Goal: Task Accomplishment & Management: Use online tool/utility

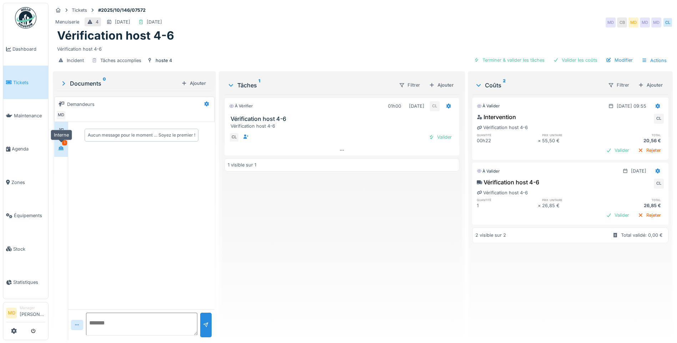
click at [61, 146] on icon at bounding box center [61, 148] width 5 height 4
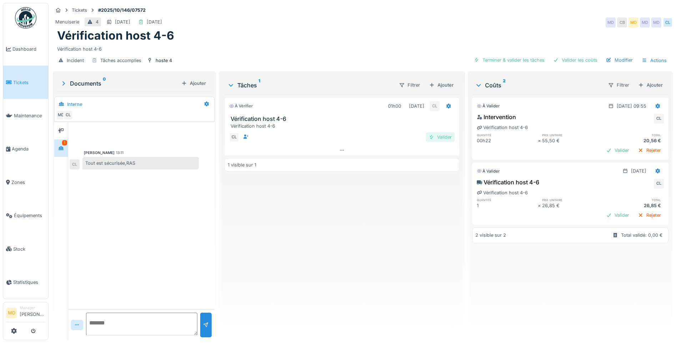
click at [436, 140] on div "Valider" at bounding box center [440, 137] width 29 height 10
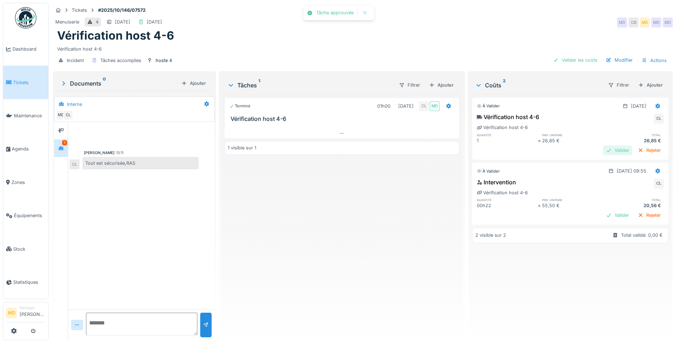
click at [603, 150] on div "Valider" at bounding box center [617, 151] width 29 height 10
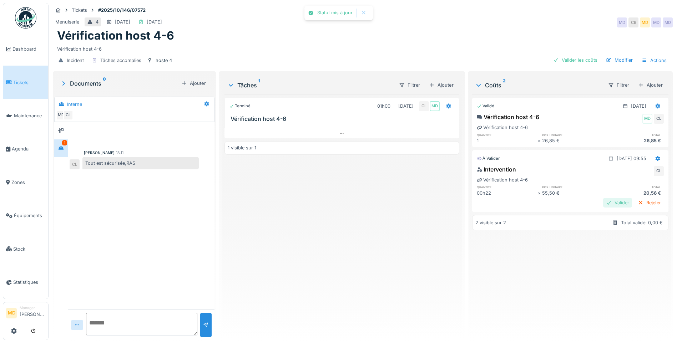
click at [603, 204] on div "Valider" at bounding box center [617, 203] width 29 height 10
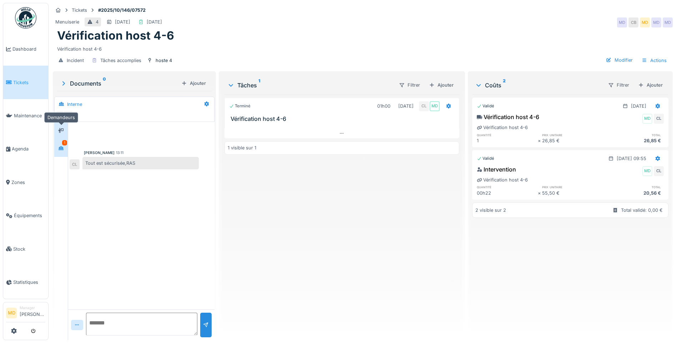
click at [62, 132] on icon at bounding box center [61, 130] width 6 height 5
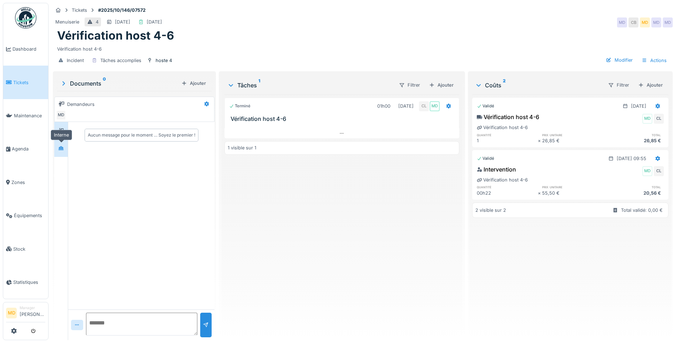
click at [62, 147] on icon at bounding box center [61, 148] width 5 height 4
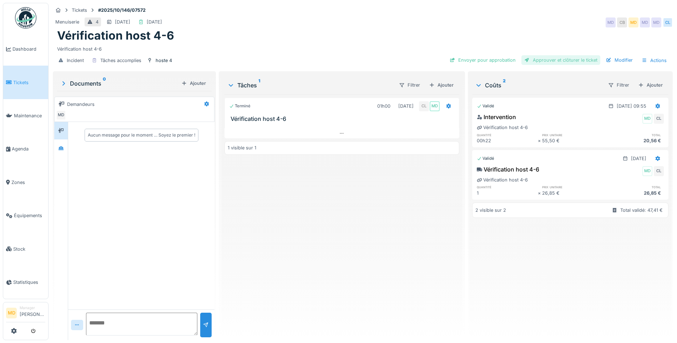
click at [548, 57] on div "Approuver et clôturer le ticket" at bounding box center [560, 60] width 79 height 10
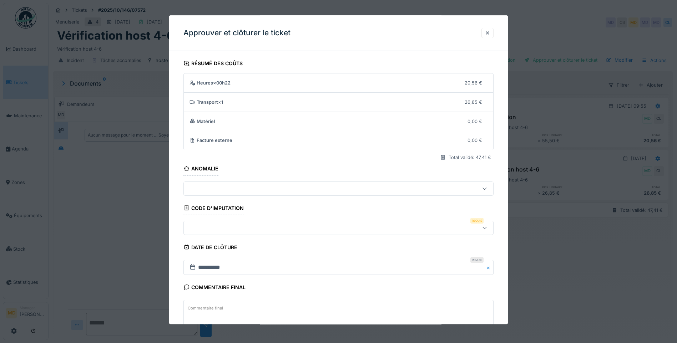
click at [223, 226] on div at bounding box center [320, 228] width 267 height 8
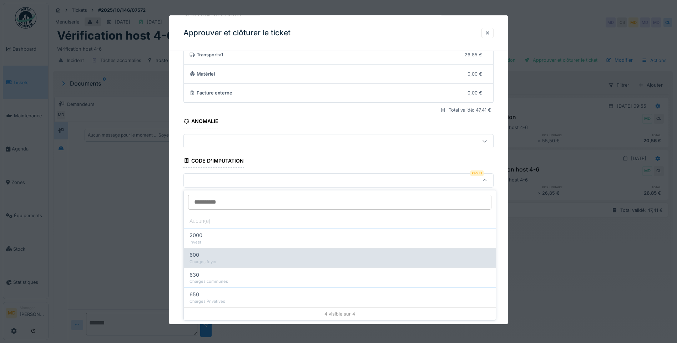
scroll to position [5, 0]
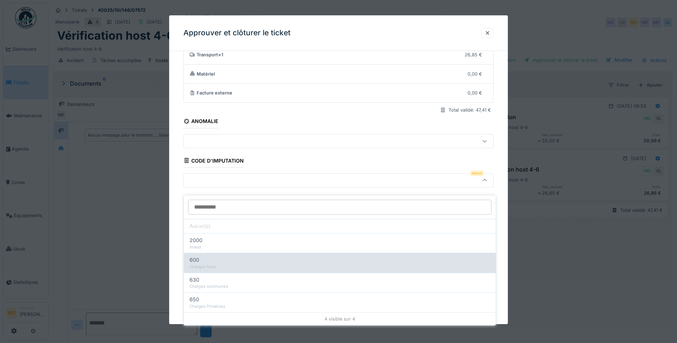
click at [213, 258] on div "600" at bounding box center [339, 260] width 300 height 8
type input "***"
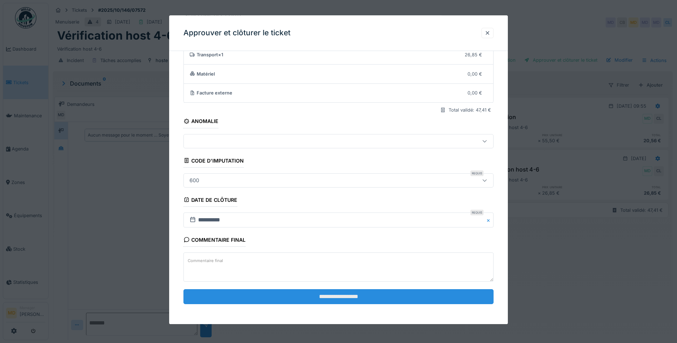
click at [336, 298] on input "**********" at bounding box center [338, 296] width 310 height 15
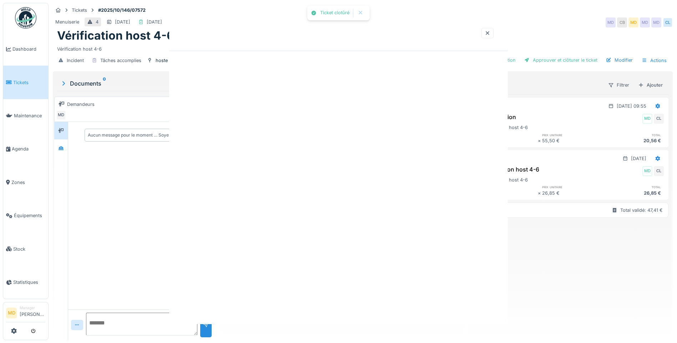
scroll to position [0, 0]
